Goal: Register for event/course

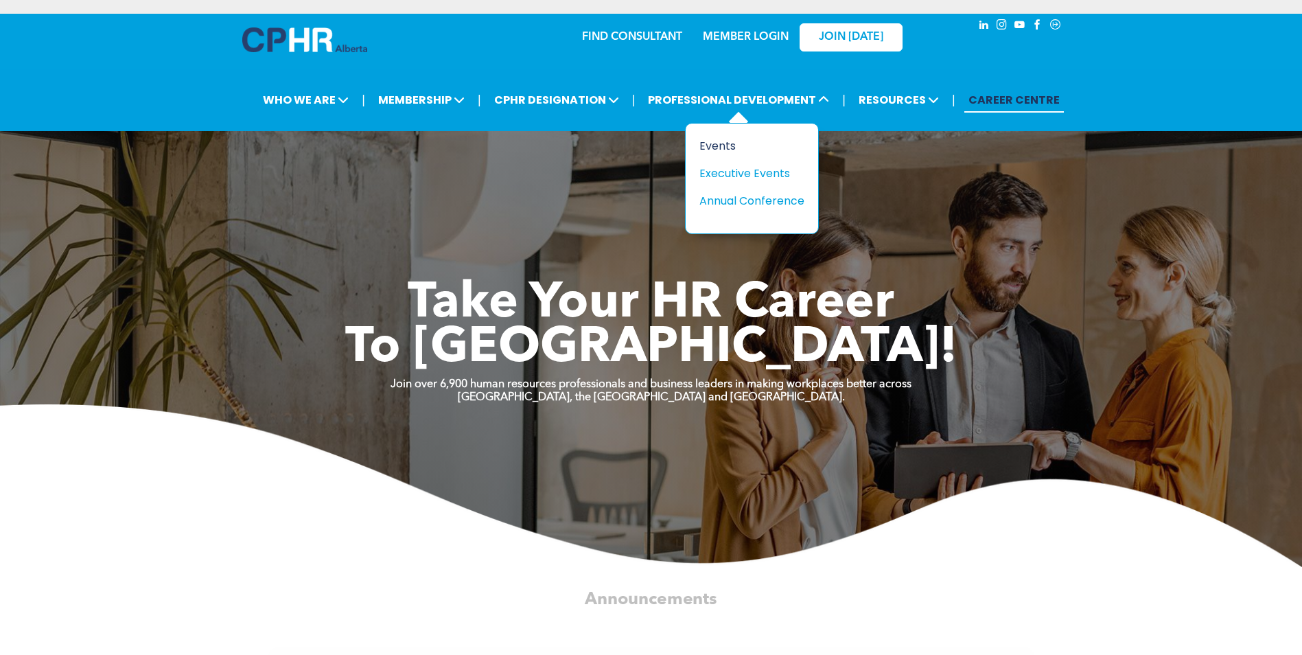
click at [717, 146] on div "Events" at bounding box center [746, 145] width 95 height 17
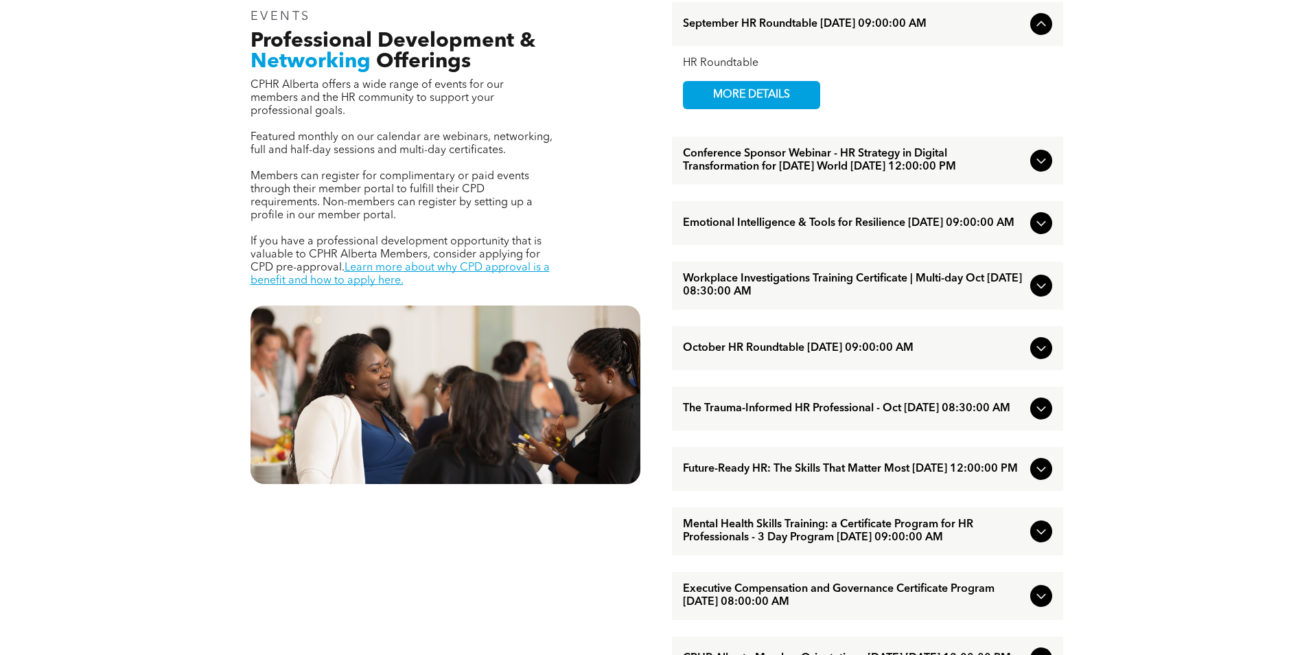
scroll to position [549, 0]
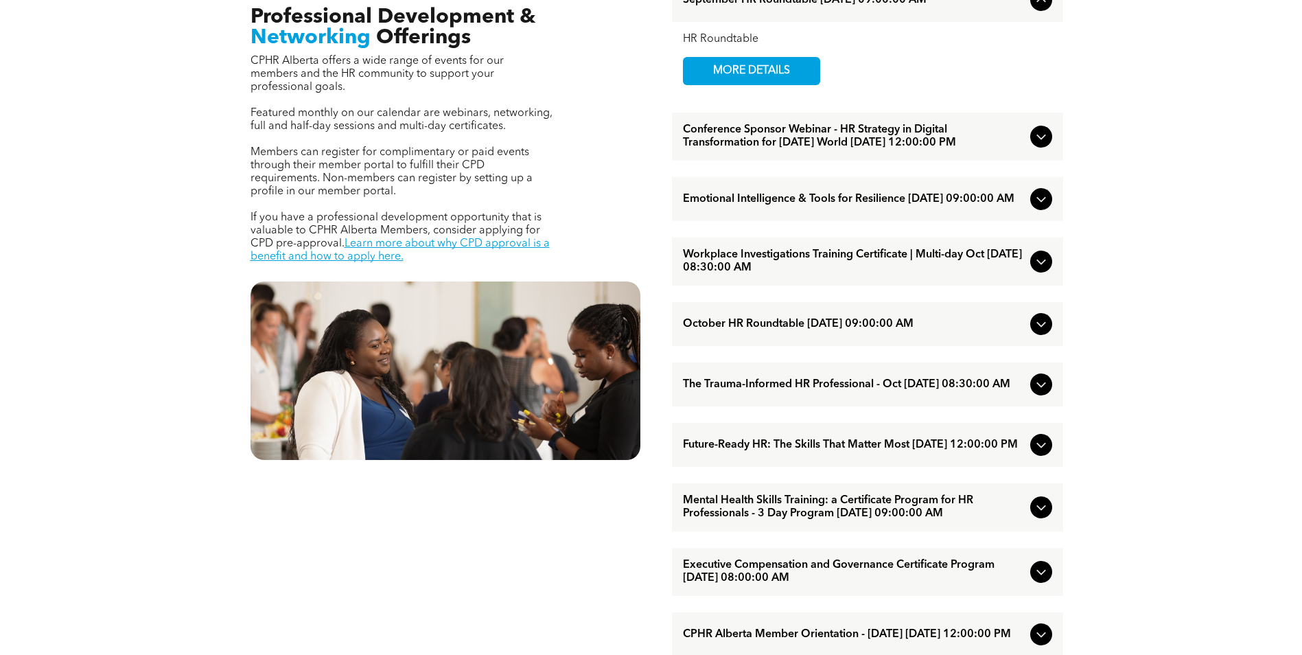
click at [1040, 270] on icon at bounding box center [1041, 261] width 16 height 16
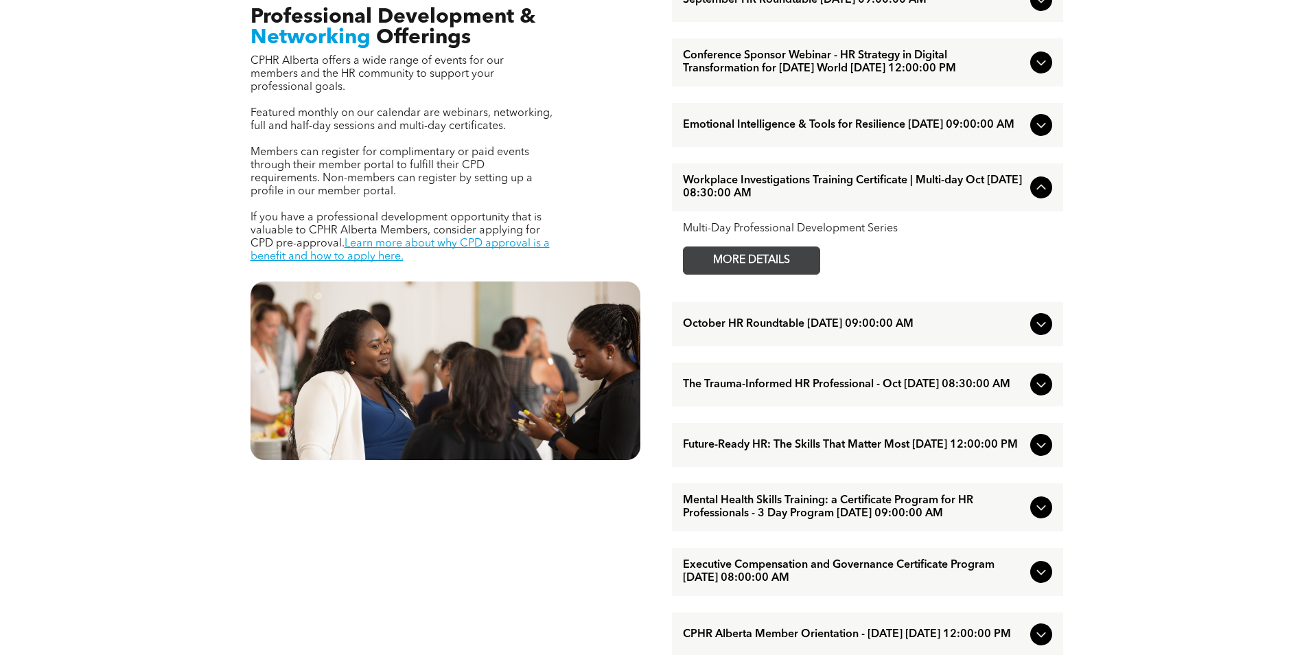
click at [792, 274] on span "MORE DETAILS" at bounding box center [751, 260] width 108 height 27
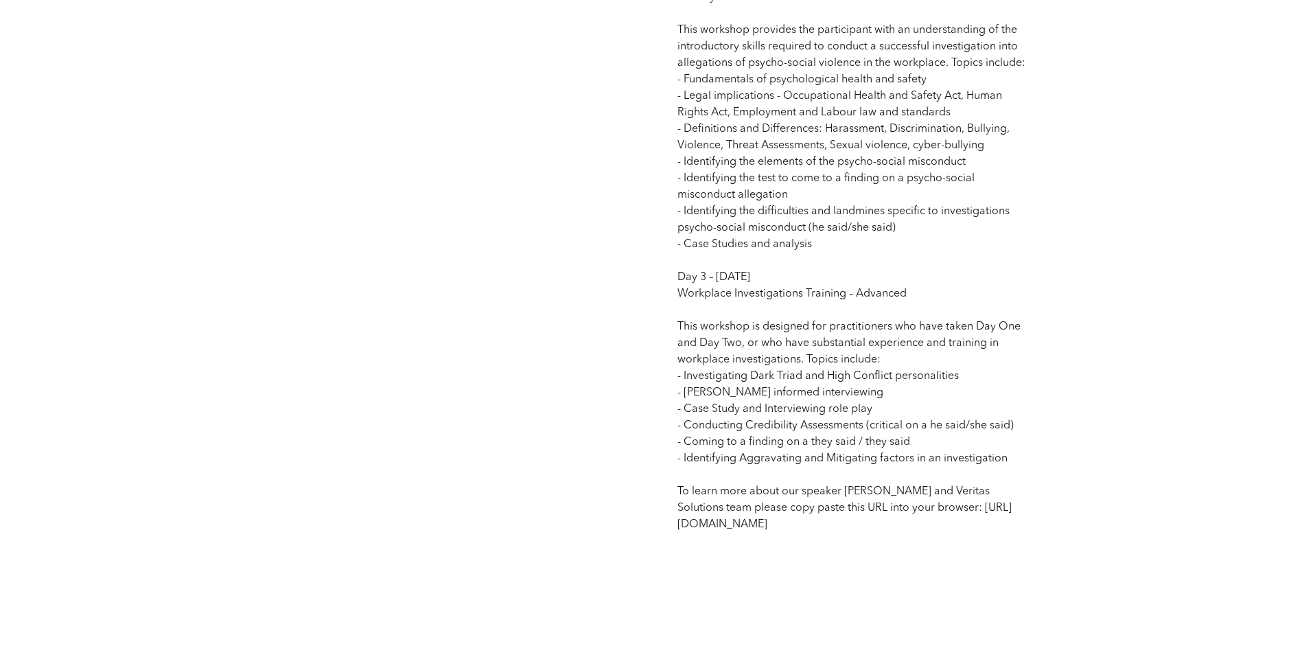
scroll to position [1647, 0]
